Goal: Information Seeking & Learning: Find specific fact

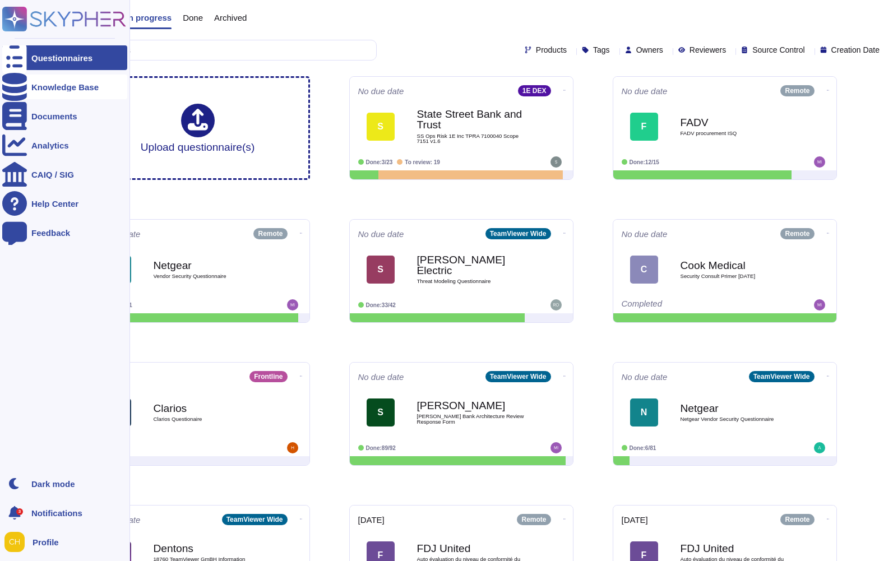
click at [59, 90] on div "Knowledge Base" at bounding box center [64, 87] width 67 height 8
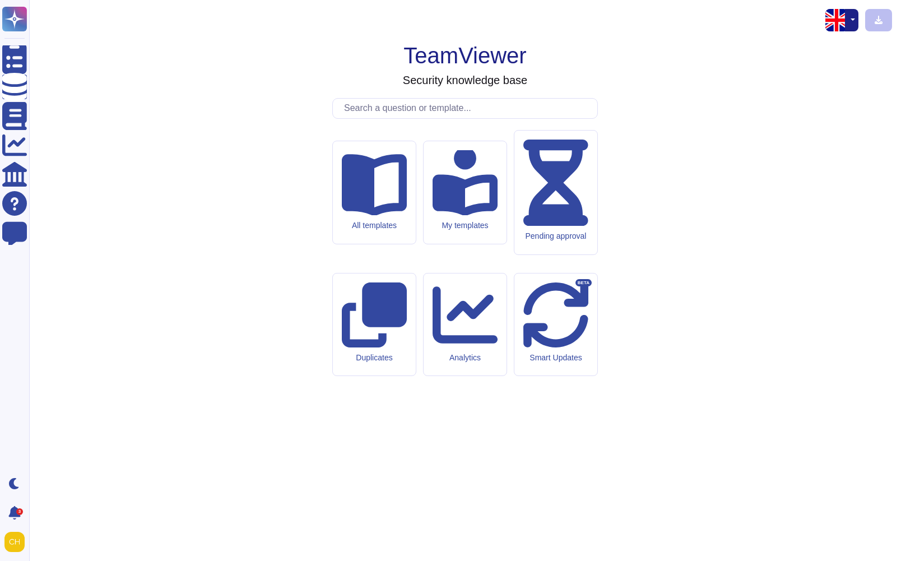
click at [368, 118] on input "text" at bounding box center [467, 109] width 259 height 20
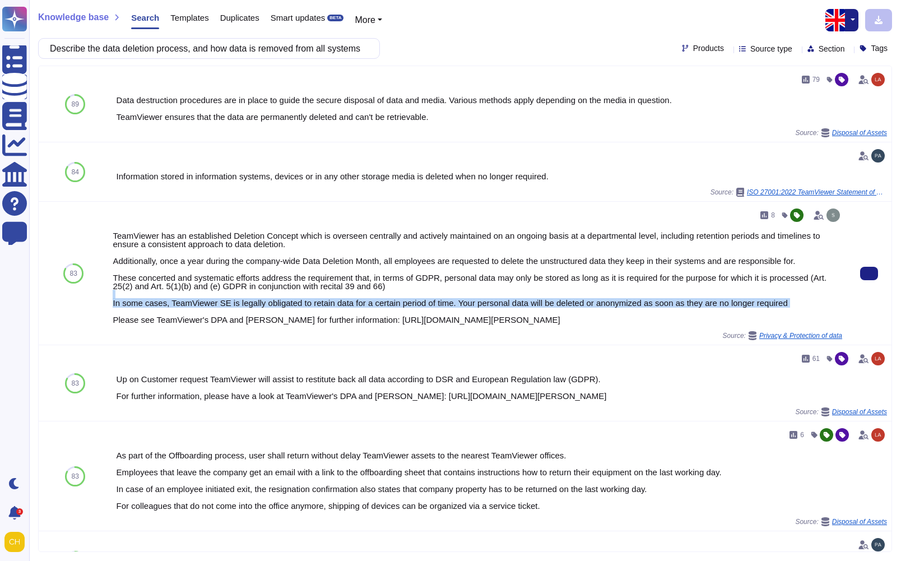
drag, startPoint x: 813, startPoint y: 307, endPoint x: 578, endPoint y: 295, distance: 235.6
click at [578, 295] on div "TeamViewer has an established Deletion Concept which is overseen centrally and …" at bounding box center [478, 277] width 730 height 92
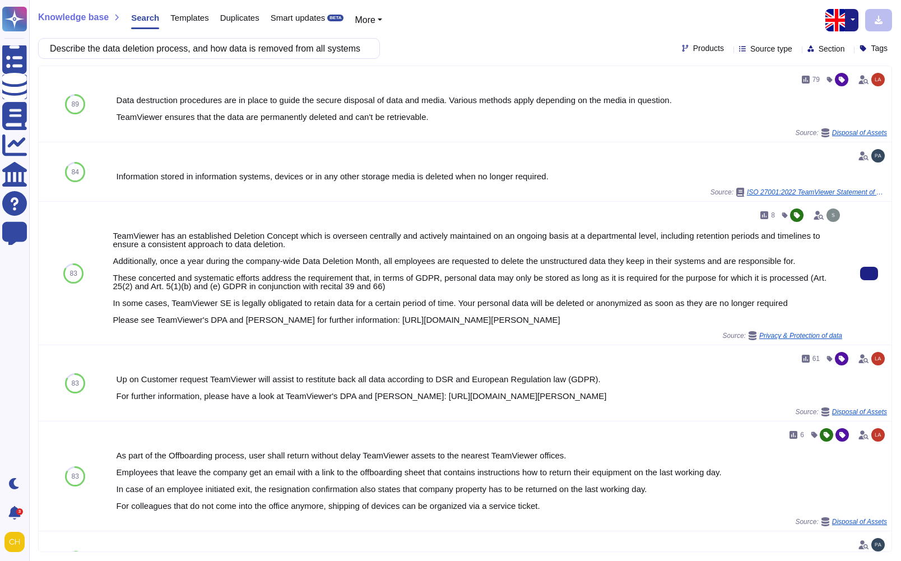
click at [829, 301] on div "TeamViewer has an established Deletion Concept which is overseen centrally and …" at bounding box center [478, 277] width 730 height 92
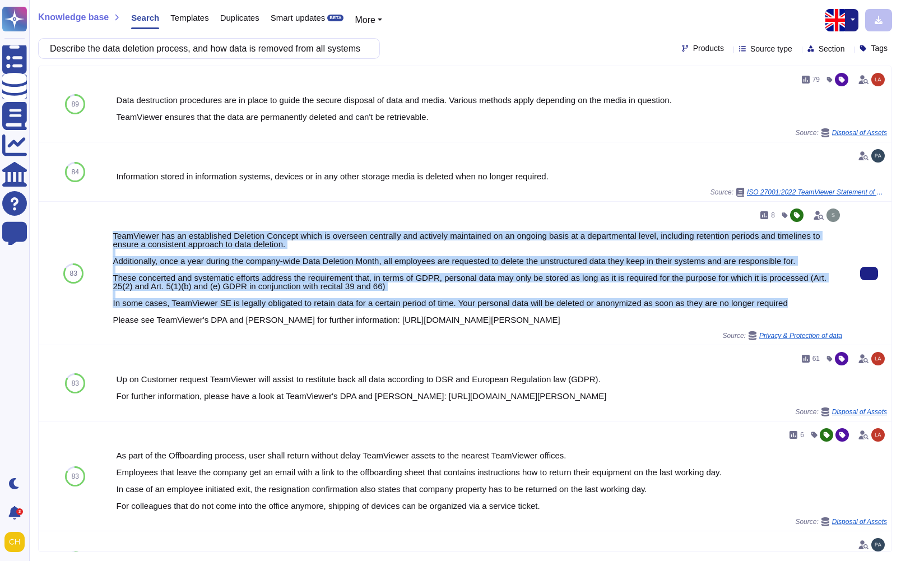
drag, startPoint x: 809, startPoint y: 302, endPoint x: 109, endPoint y: 238, distance: 702.8
click at [109, 238] on div "8 TeamViewer has an established Deletion Concept which is overseen centrally an…" at bounding box center [477, 273] width 739 height 143
copy div "TeamViewer has an established Deletion Concept which is overseen centrally and …"
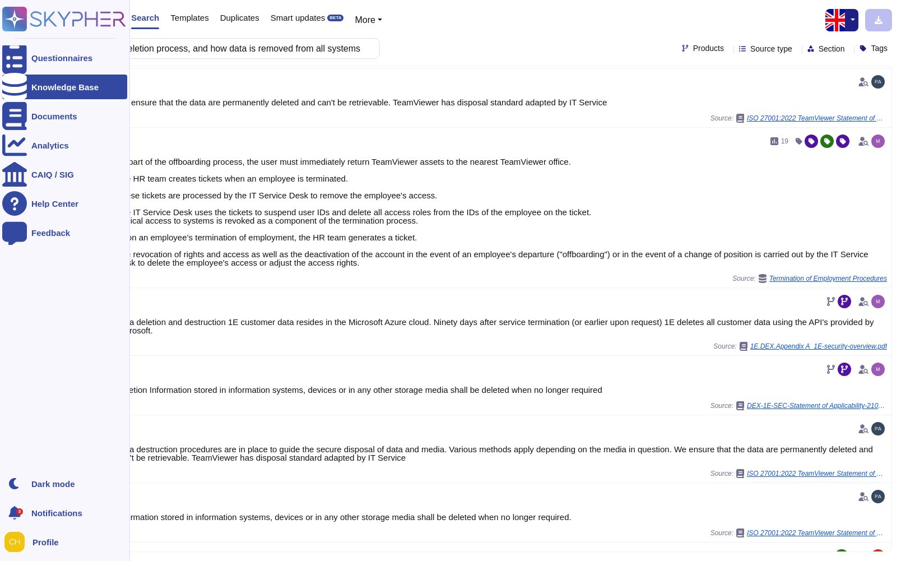
scroll to position [520, 0]
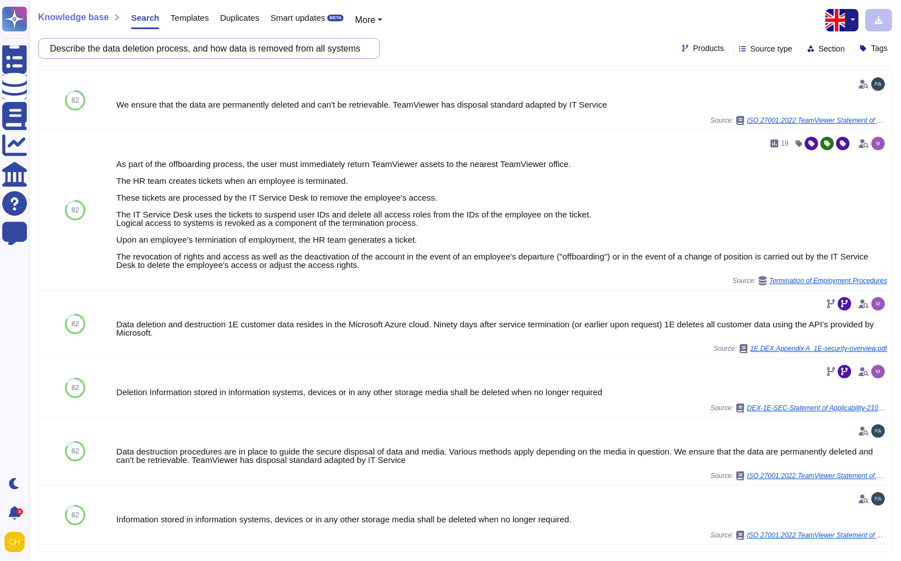
click at [315, 53] on input "Describe the data deletion process, and how data is removed from all systems" at bounding box center [206, 49] width 324 height 20
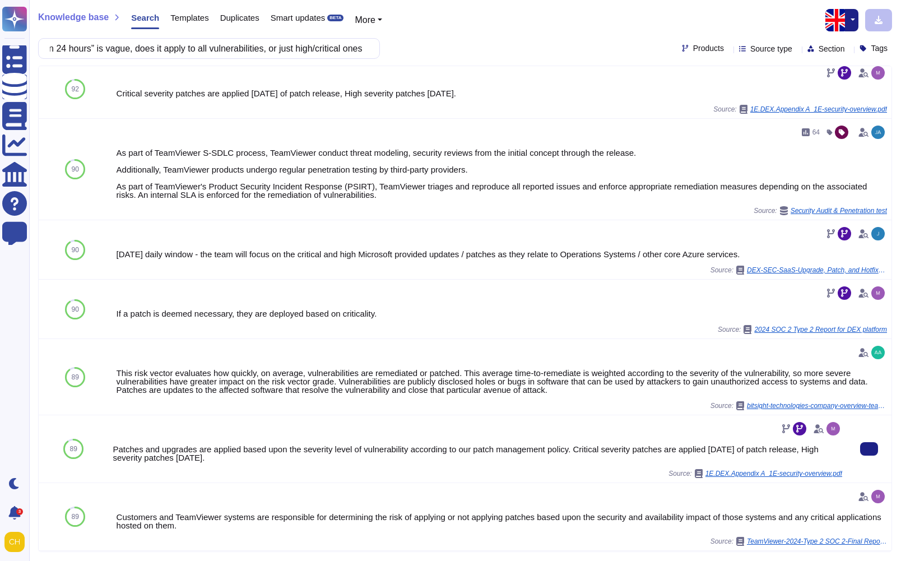
scroll to position [0, 0]
drag, startPoint x: 317, startPoint y: 461, endPoint x: 309, endPoint y: 461, distance: 8.4
click at [308, 461] on div "Patches and upgrades are applied based upon the severity level of vulnerability…" at bounding box center [478, 453] width 730 height 17
drag, startPoint x: 300, startPoint y: 458, endPoint x: 113, endPoint y: 444, distance: 188.2
click at [113, 445] on div "Patches and upgrades are applied based upon the severity level of vulnerability…" at bounding box center [478, 453] width 730 height 17
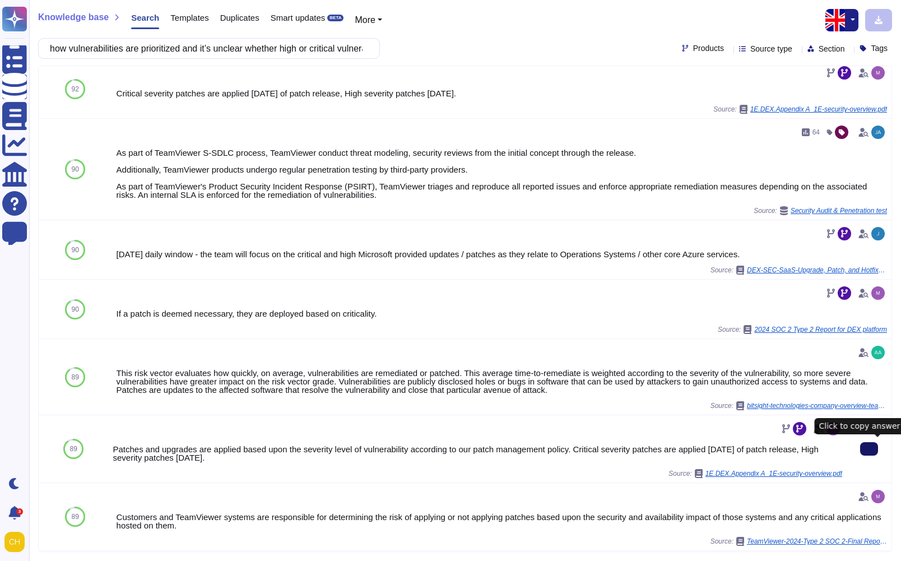
click at [866, 448] on button at bounding box center [869, 448] width 18 height 13
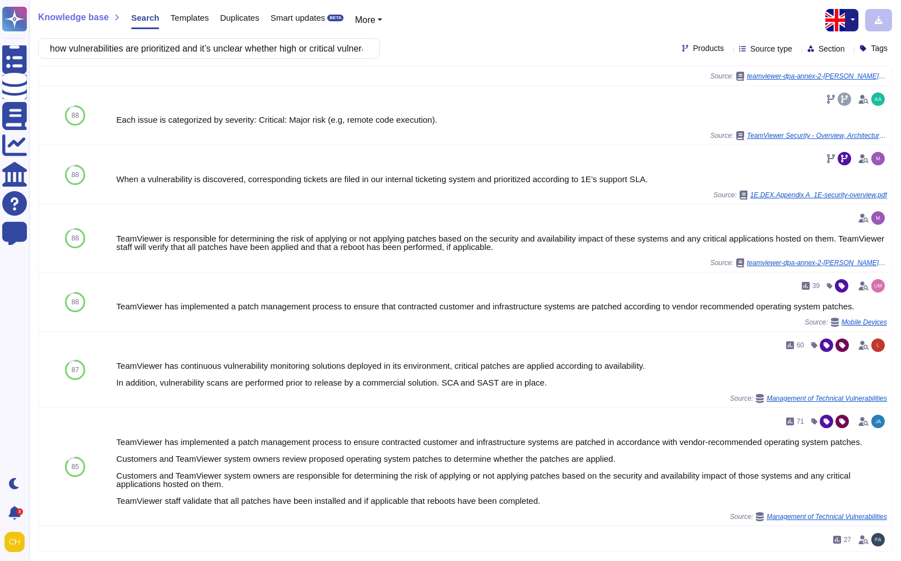
scroll to position [527, 0]
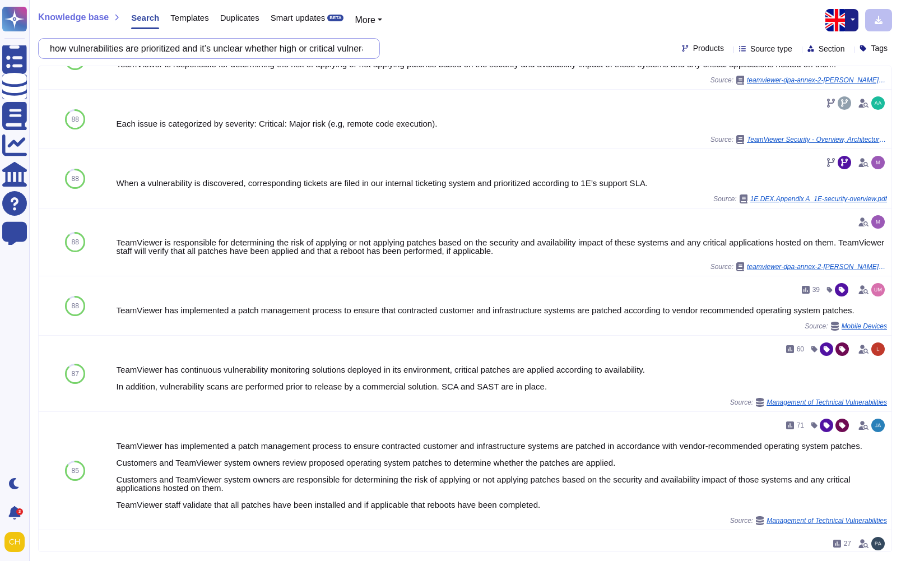
click at [313, 52] on input "how vulnerabilities are prioritized and it’s unclear whether high or critical v…" at bounding box center [206, 49] width 324 height 20
drag, startPoint x: 323, startPoint y: 51, endPoint x: 462, endPoint y: 38, distance: 140.1
click at [462, 38] on div "how vulnerabilities are prioritized and it’s unclear whether high or critical v…" at bounding box center [465, 48] width 854 height 21
click at [178, 53] on input "how vulnerabilities are prioritized and it’s unclear whether high or critical v…" at bounding box center [206, 49] width 324 height 20
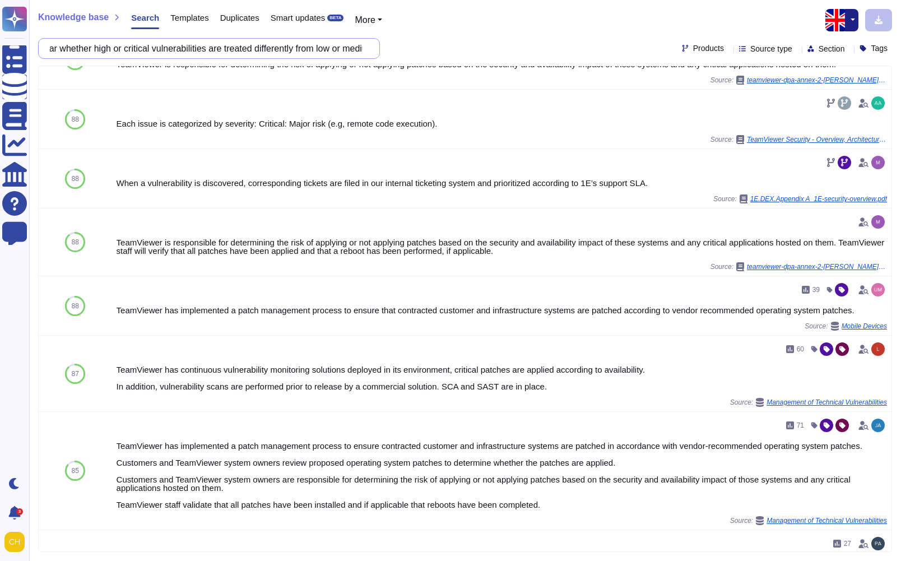
scroll to position [0, 0]
drag, startPoint x: 81, startPoint y: 48, endPoint x: -14, endPoint y: 44, distance: 94.8
click at [0, 44] on html "Questionnaires Knowledge Base Documents Analytics CAIQ / SIG Help Center Feedba…" at bounding box center [450, 280] width 901 height 561
click at [196, 47] on input "how vulnerabilities are prioritized and it’s unclear whether high or critical v…" at bounding box center [206, 49] width 324 height 20
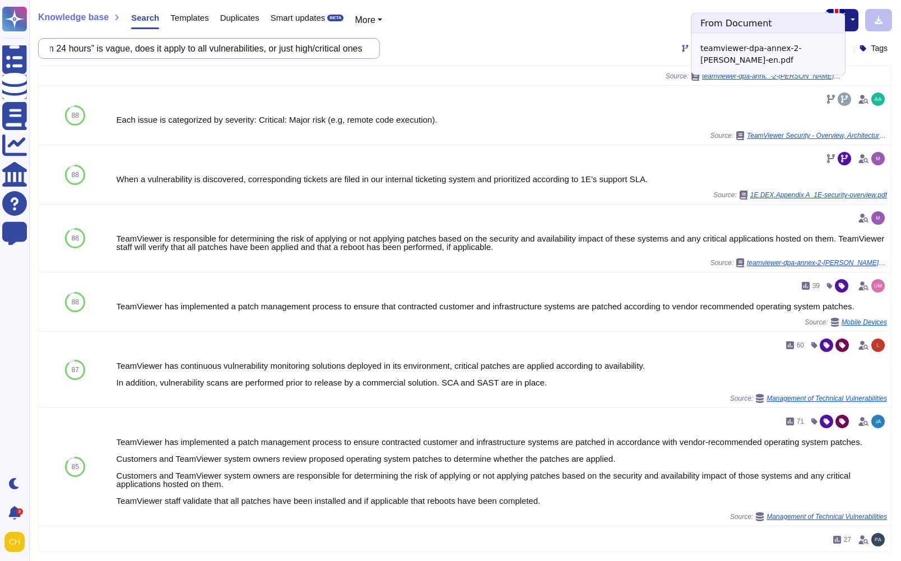
drag, startPoint x: 196, startPoint y: 47, endPoint x: 723, endPoint y: 84, distance: 529.2
click at [723, 84] on div "Knowledge base Search Templates Duplicates Smart updates BETA More how vulnerab…" at bounding box center [465, 280] width 872 height 561
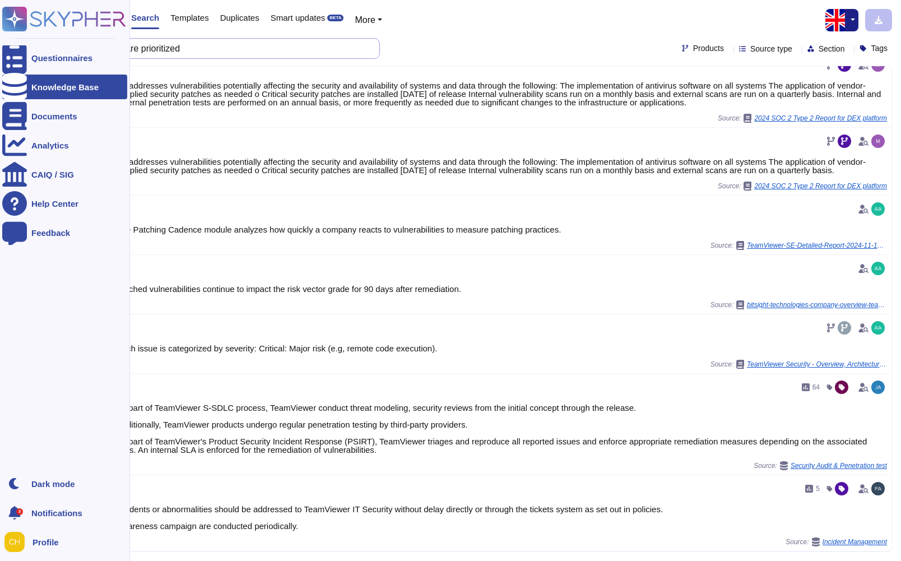
scroll to position [616, 0]
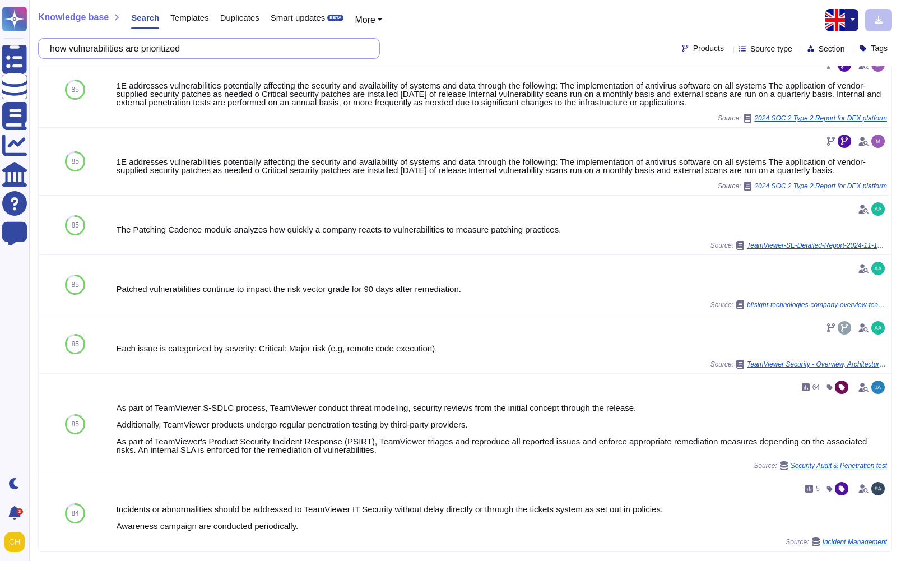
drag, startPoint x: 284, startPoint y: 48, endPoint x: -125, endPoint y: 22, distance: 409.8
click at [0, 22] on html "Questionnaires Knowledge Base Documents Analytics CAIQ / SIG Help Center Feedba…" at bounding box center [450, 280] width 901 height 561
paste input "monitoring approach for identifying suspicious activities"
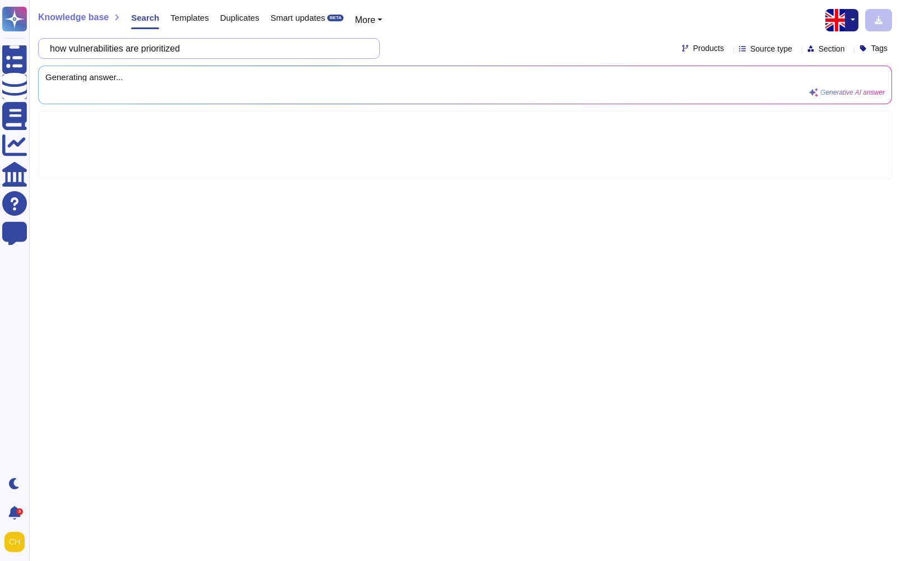
scroll to position [0, 0]
type input "monitoring approach for identifying suspicious activities"
